Goal: Information Seeking & Learning: Learn about a topic

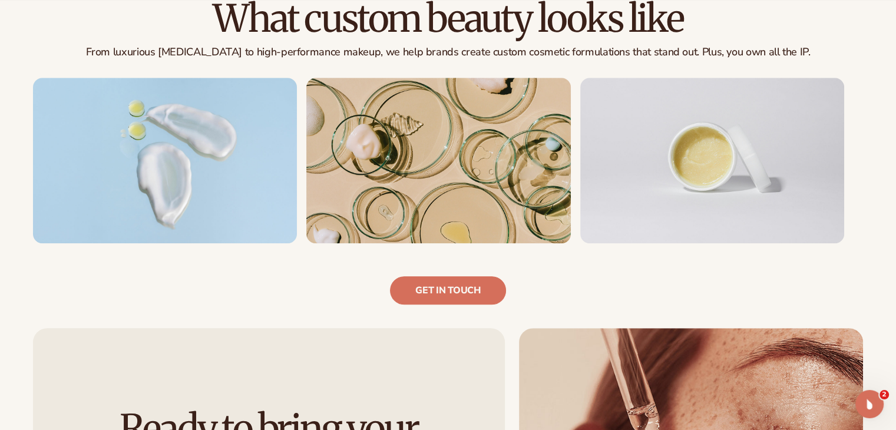
scroll to position [785, 0]
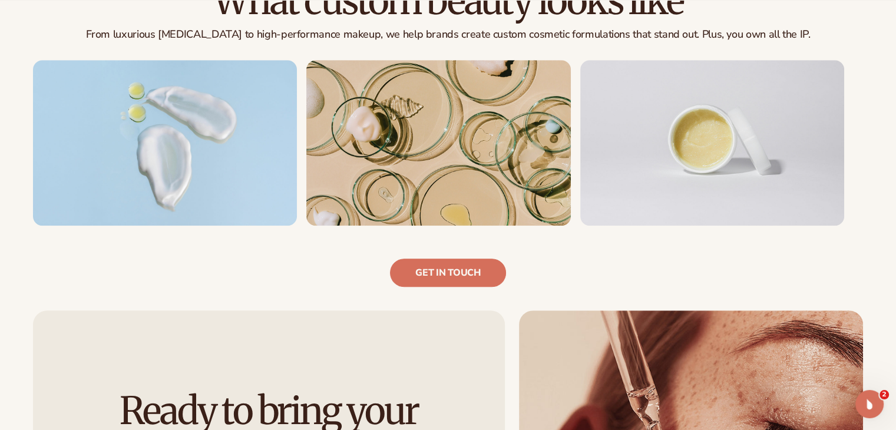
click at [831, 234] on div "Get in touch" at bounding box center [448, 256] width 830 height 61
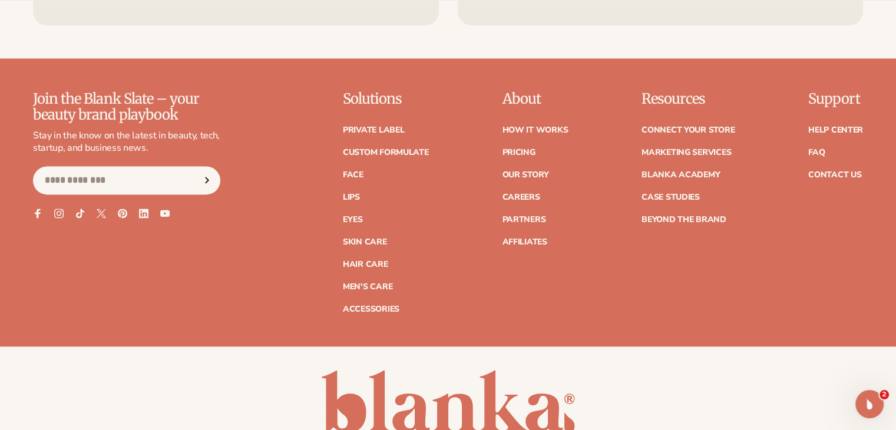
scroll to position [1770, 0]
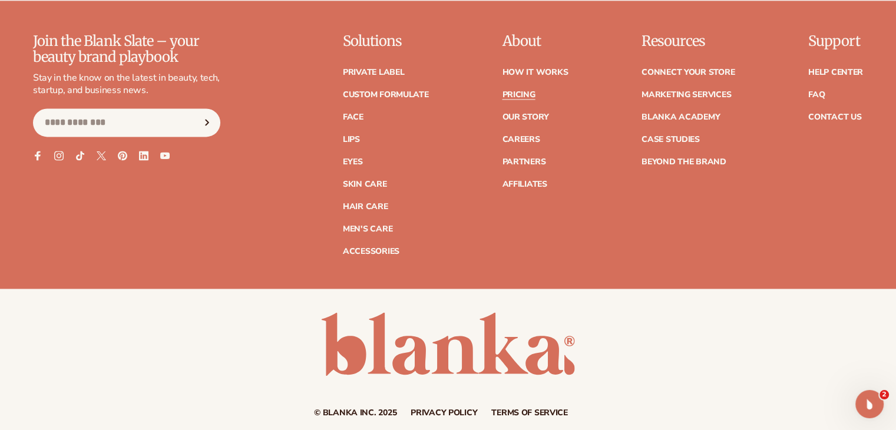
click at [530, 91] on link "Pricing" at bounding box center [518, 95] width 33 height 8
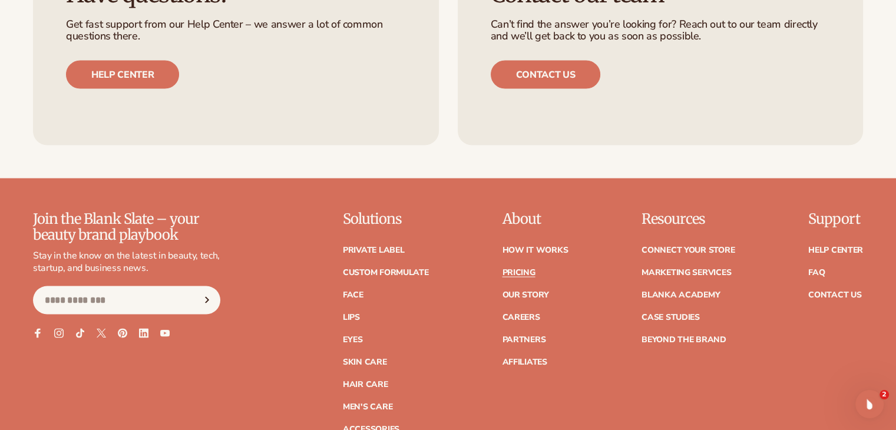
scroll to position [2562, 0]
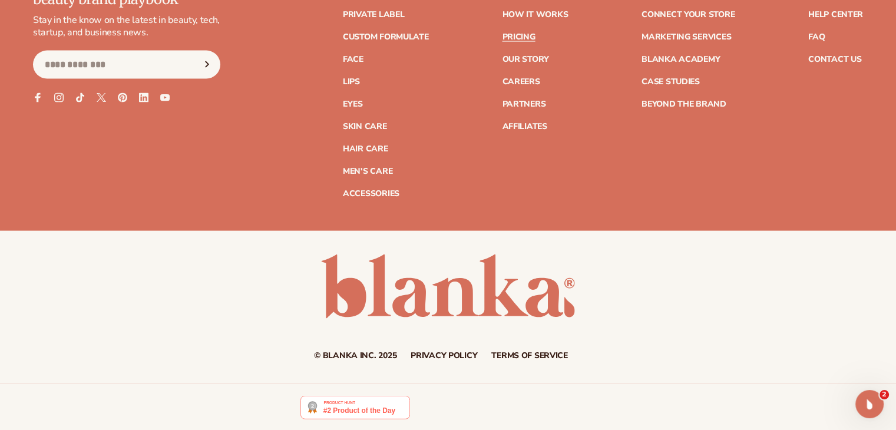
click at [303, 191] on div "Join the Blank Slate – your beauty brand playbook Stay in the know on the lates…" at bounding box center [448, 87] width 830 height 222
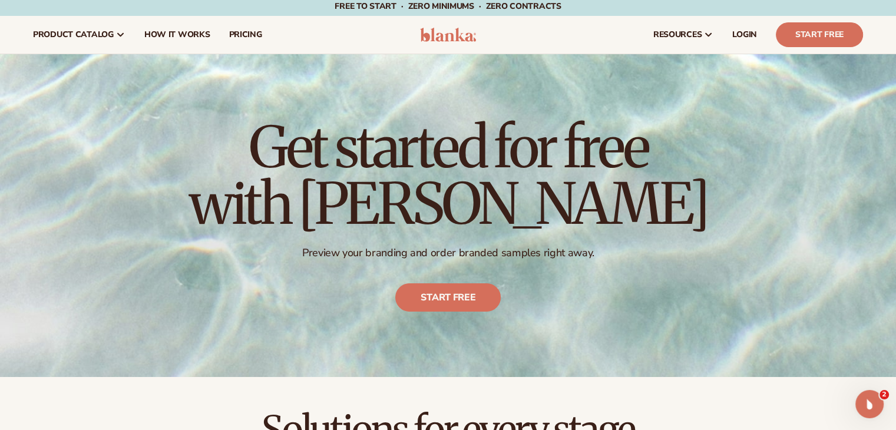
scroll to position [0, 0]
